Goal: Obtain resource: Obtain resource

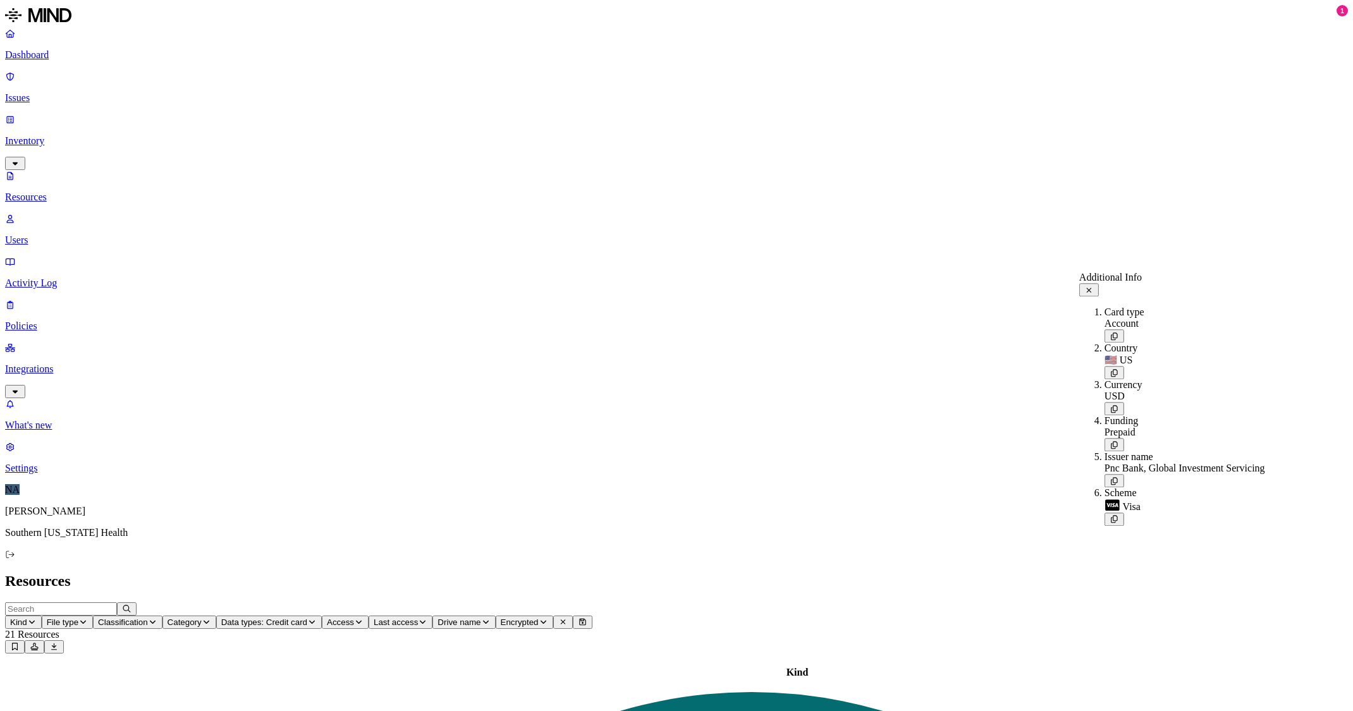
click at [1094, 286] on icon at bounding box center [1088, 290] width 9 height 8
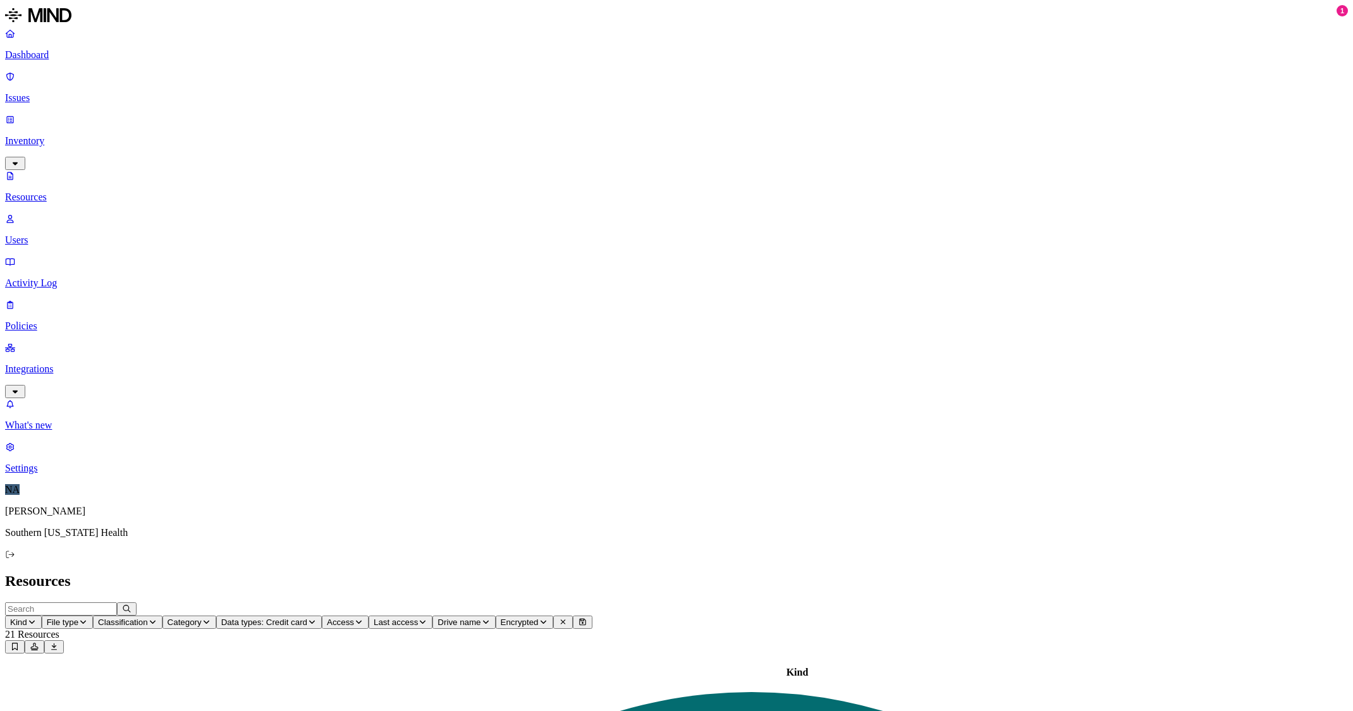
click at [1094, 241] on icon at bounding box center [1088, 244] width 9 height 8
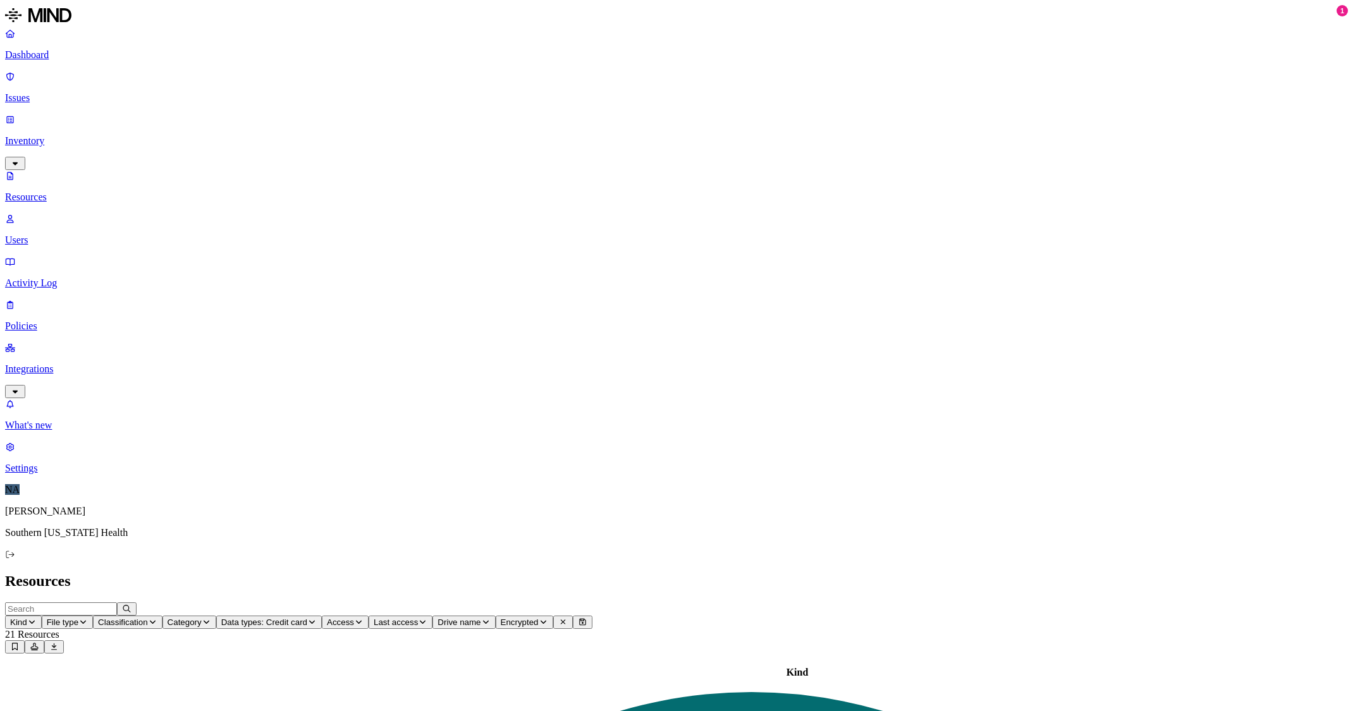
click at [1094, 228] on icon at bounding box center [1088, 232] width 9 height 8
